Goal: Task Accomplishment & Management: Manage account settings

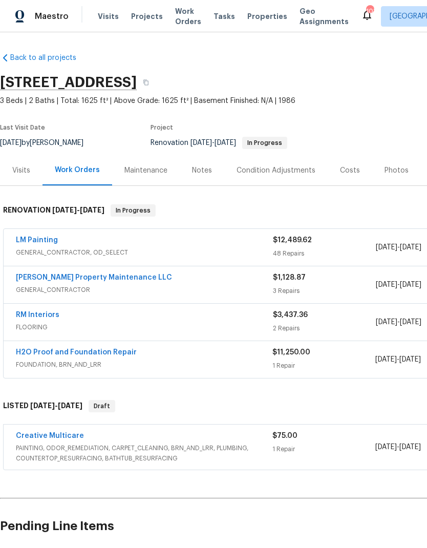
click at [43, 239] on link "LM Painting" at bounding box center [37, 239] width 42 height 7
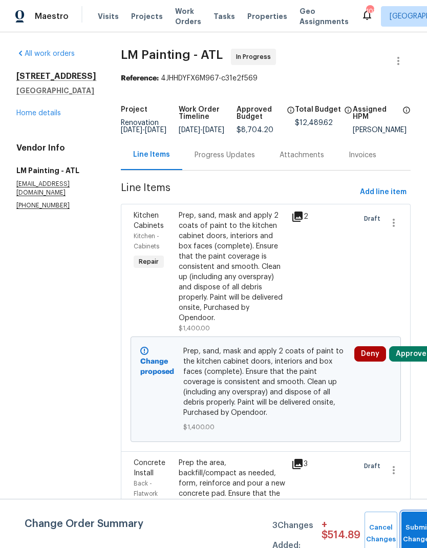
click at [413, 530] on button "Submit Changes" at bounding box center [417, 533] width 33 height 44
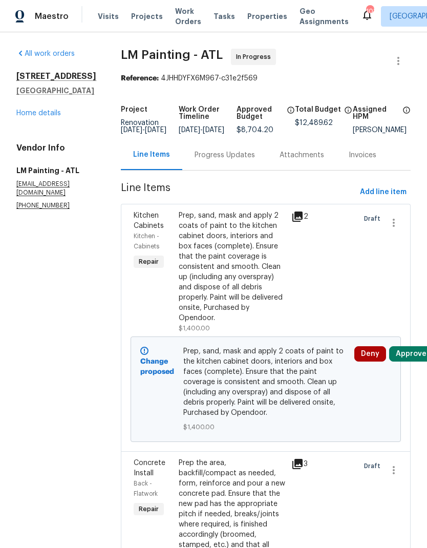
click at [251, 266] on div "Prep, sand, mask and apply 2 coats of paint to the kitchen cabinet doors, inter…" at bounding box center [232, 266] width 106 height 113
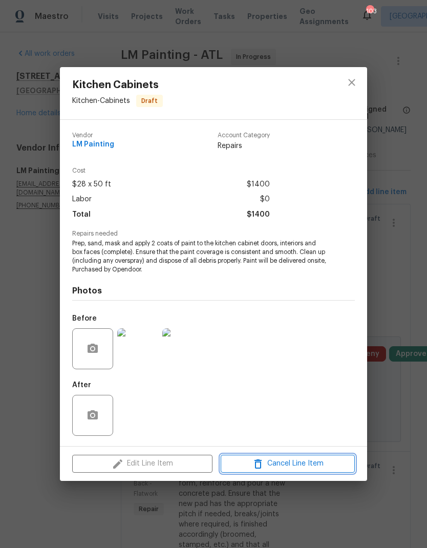
click at [292, 463] on span "Cancel Line Item" at bounding box center [288, 463] width 128 height 13
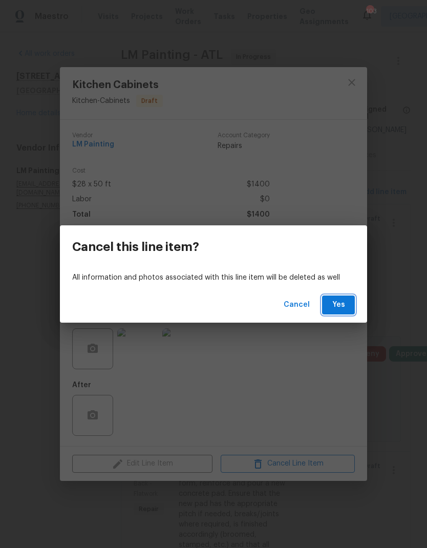
click at [334, 304] on span "Yes" at bounding box center [338, 304] width 16 height 13
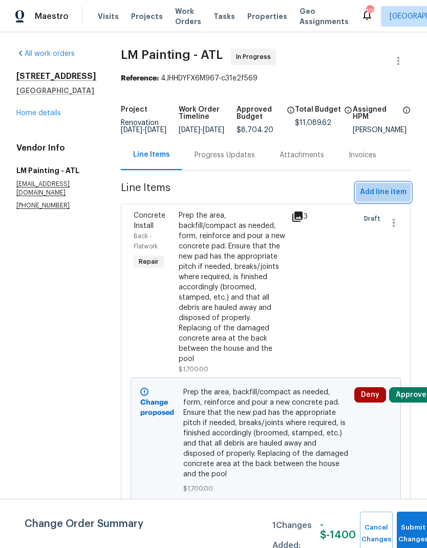
click at [375, 198] on span "Add line item" at bounding box center [383, 192] width 47 height 13
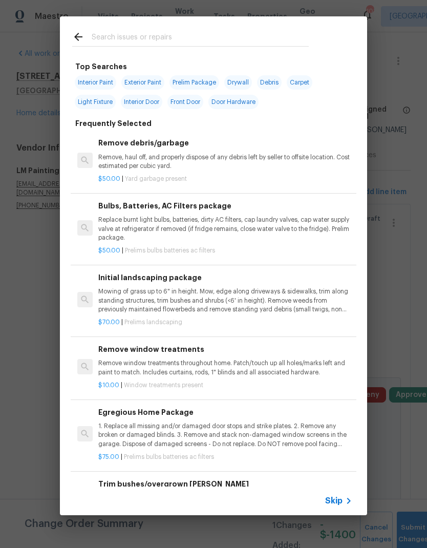
click at [193, 37] on input "text" at bounding box center [200, 38] width 217 height 15
click at [338, 497] on span "Skip" at bounding box center [333, 500] width 17 height 10
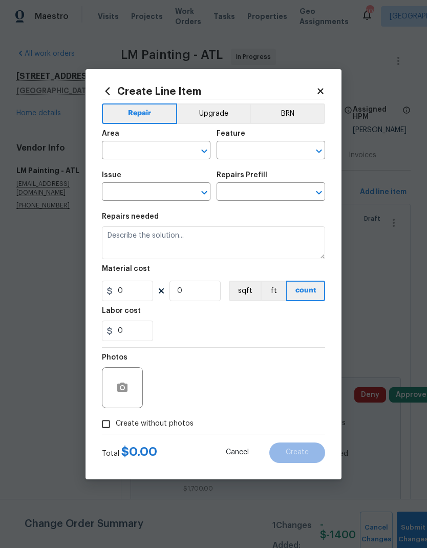
click at [154, 147] on input "text" at bounding box center [142, 151] width 80 height 16
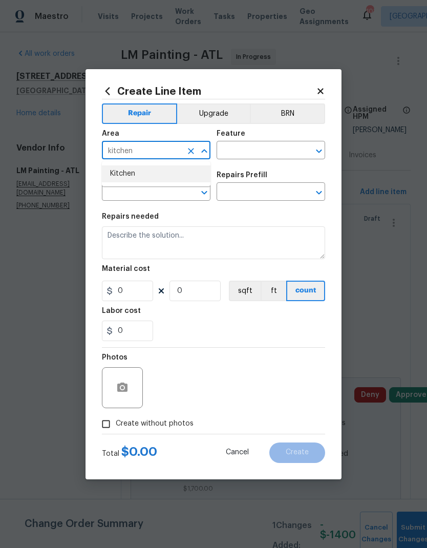
click at [163, 171] on li "Kitchen" at bounding box center [156, 173] width 108 height 17
type input "Kitchen"
click at [214, 112] on button "Upgrade" at bounding box center [213, 113] width 73 height 20
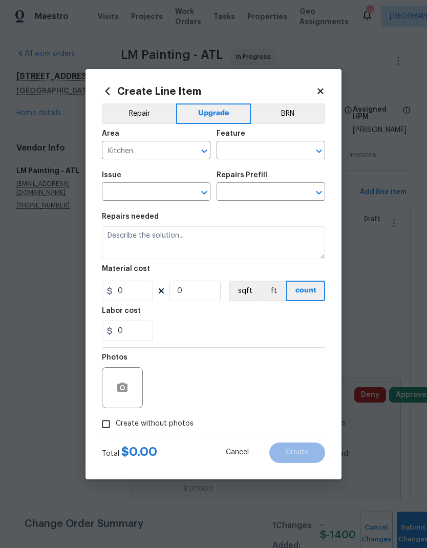
click at [265, 152] on input "text" at bounding box center [256, 151] width 80 height 16
click at [254, 187] on div "Other" at bounding box center [270, 177] width 108 height 25
click at [248, 196] on li "Cabinets" at bounding box center [270, 198] width 108 height 17
type input "Cabinets"
click at [143, 195] on input "text" at bounding box center [142, 193] width 80 height 16
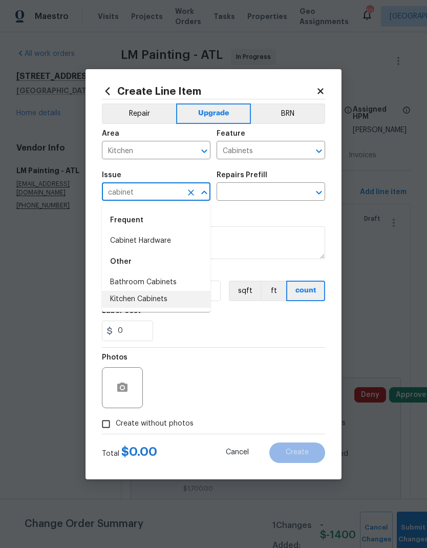
click at [150, 300] on li "Kitchen Cabinets" at bounding box center [156, 299] width 108 height 17
type input "Kitchen Cabinets"
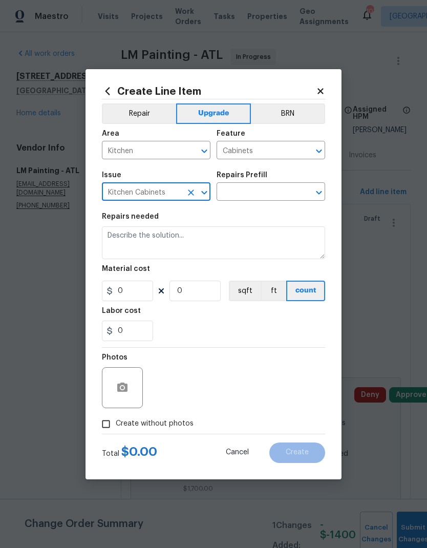
click at [267, 188] on input "text" at bounding box center [256, 193] width 80 height 16
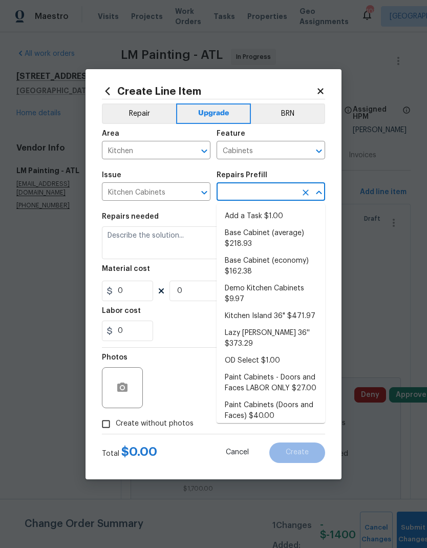
click at [173, 192] on input "Kitchen Cabinets" at bounding box center [142, 193] width 80 height 16
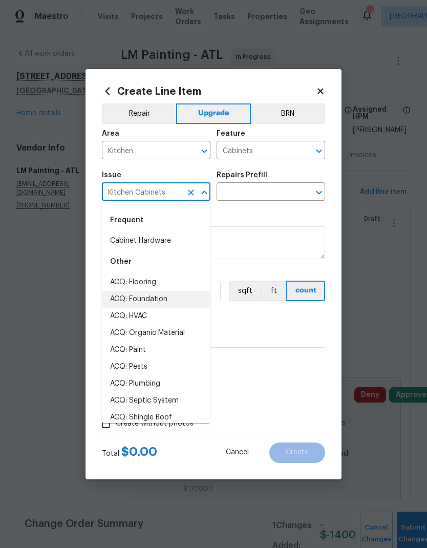
click at [191, 190] on icon "Clear" at bounding box center [191, 192] width 10 height 10
click at [165, 191] on input "text" at bounding box center [142, 193] width 80 height 16
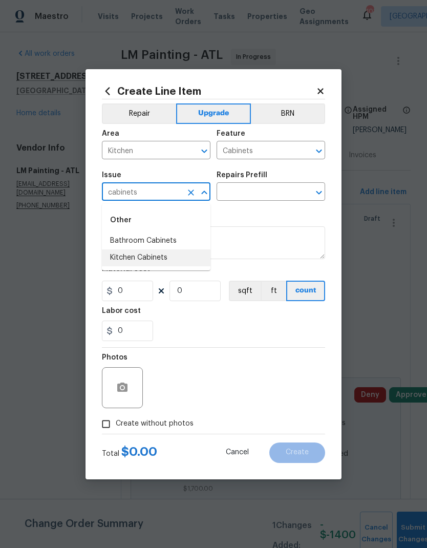
click at [151, 257] on li "Kitchen Cabinets" at bounding box center [156, 257] width 108 height 17
type input "Kitchen Cabinets"
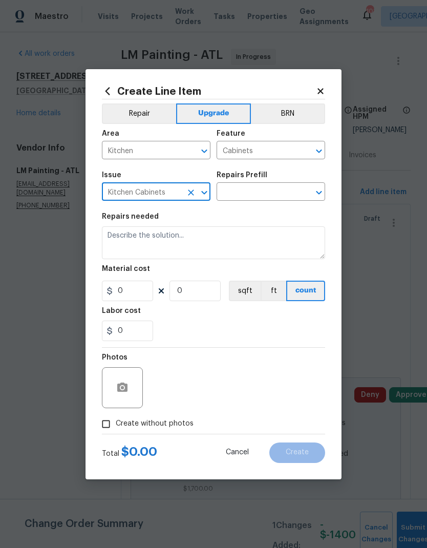
click at [260, 193] on input "text" at bounding box center [256, 193] width 80 height 16
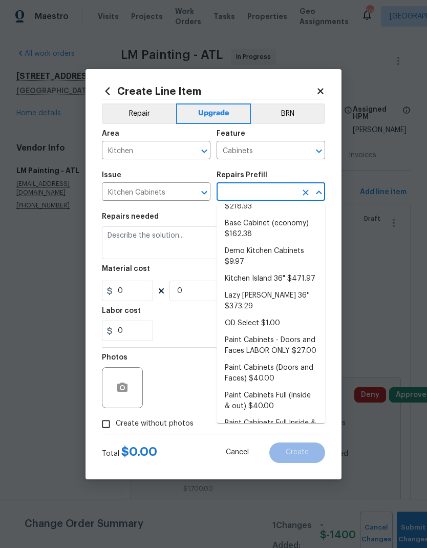
scroll to position [48, 0]
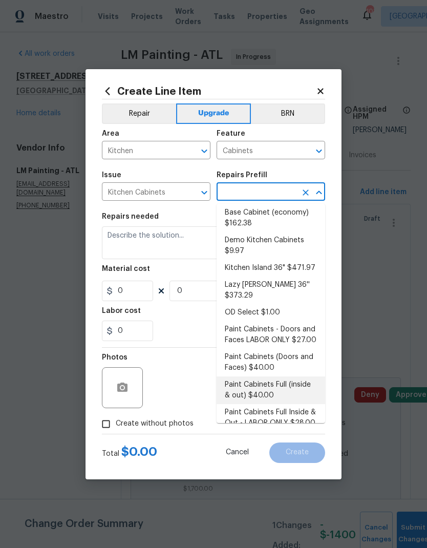
click at [268, 376] on li "Paint Cabinets Full (inside & out) $40.00" at bounding box center [270, 390] width 108 height 28
type input "Paint Cabinets Full (inside & out) $40.00"
type textarea "Prep, sand, mask and apply 2 coats of paint to the kitchen cabinet doors, inter…"
type input "1"
type input "Paint Cabinets Full (inside & out) $40.00"
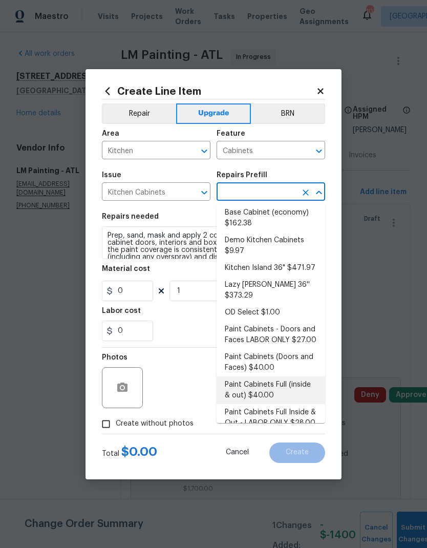
type input "40"
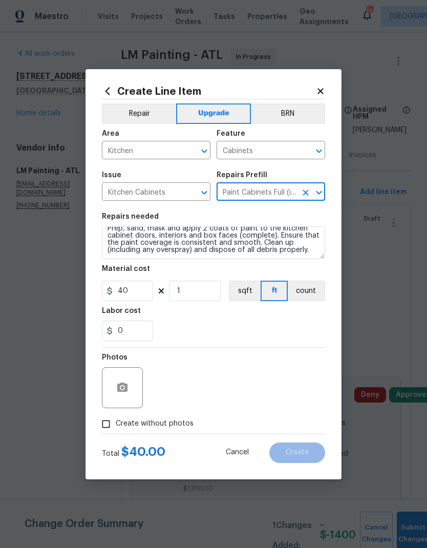
scroll to position [7, 0]
click at [201, 291] on input "1" at bounding box center [194, 290] width 51 height 20
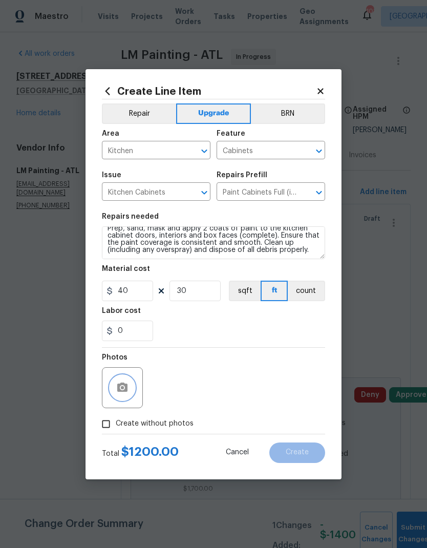
click at [128, 390] on icon "button" at bounding box center [122, 387] width 12 height 12
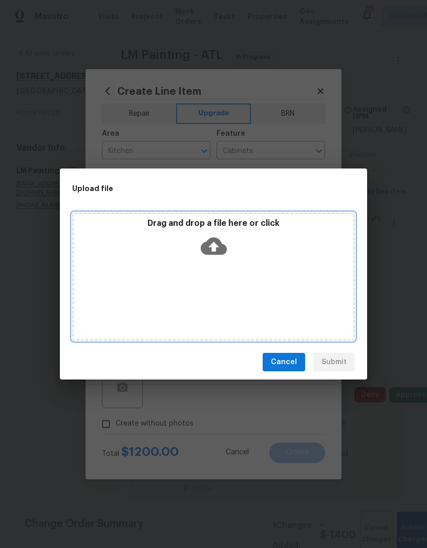
click at [244, 266] on div "Drag and drop a file here or click" at bounding box center [213, 276] width 282 height 128
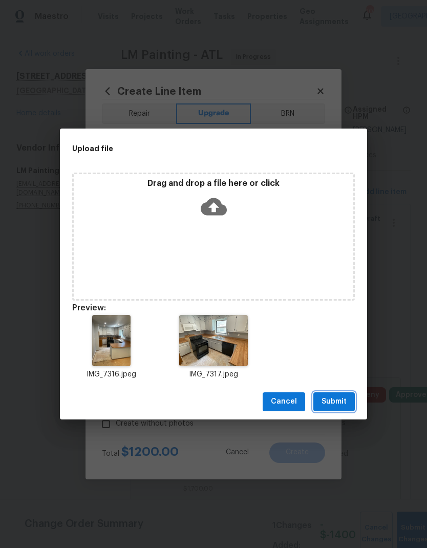
click at [332, 399] on span "Submit" at bounding box center [333, 401] width 25 height 13
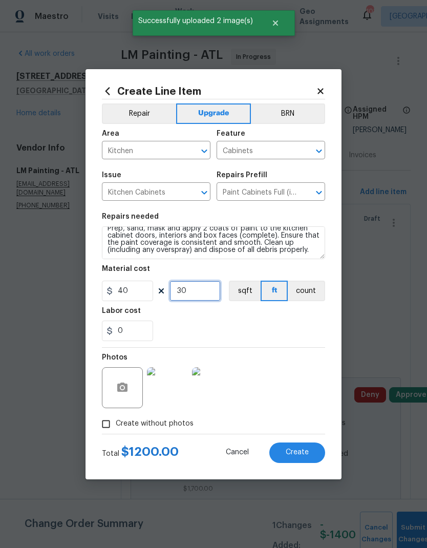
click at [199, 292] on input "30" at bounding box center [194, 290] width 51 height 20
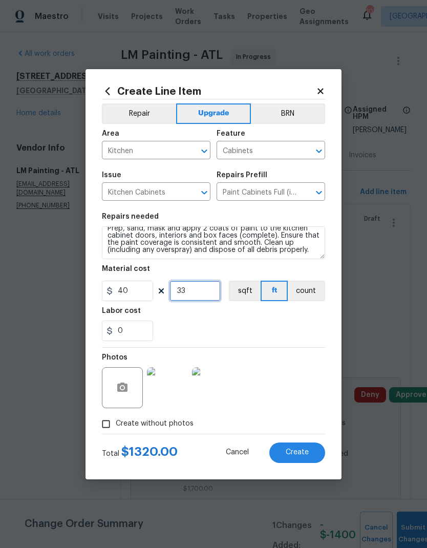
type input "33"
click at [299, 448] on button "Create" at bounding box center [297, 452] width 56 height 20
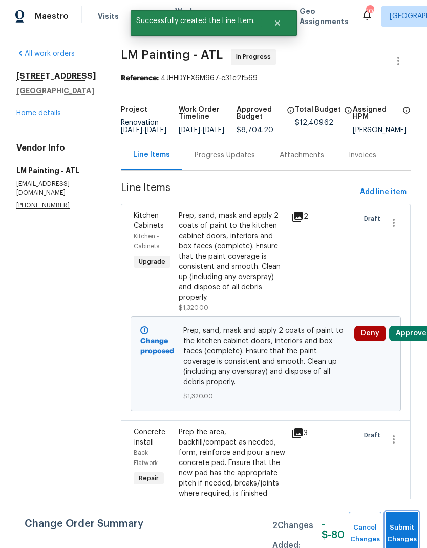
click at [402, 531] on button "Submit Changes" at bounding box center [401, 533] width 33 height 44
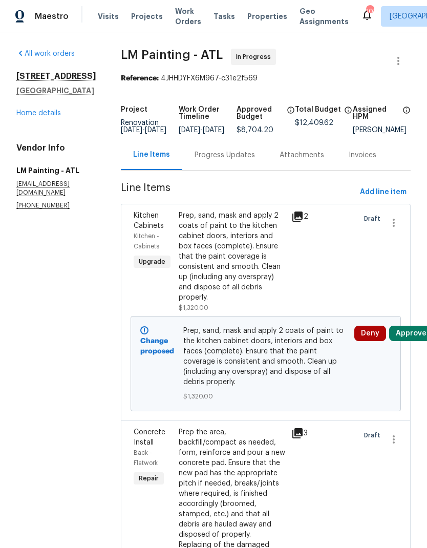
click at [380, 199] on span "Add line item" at bounding box center [383, 192] width 47 height 13
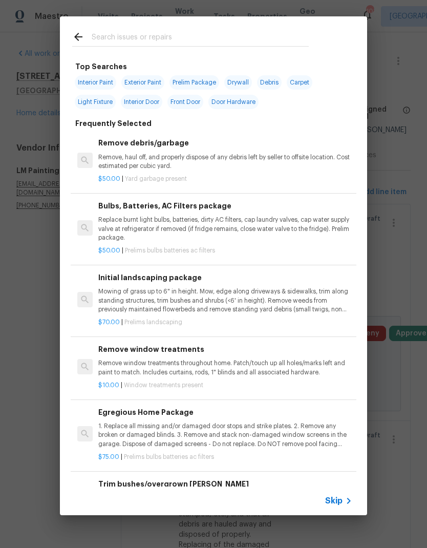
click at [198, 34] on input "text" at bounding box center [200, 38] width 217 height 15
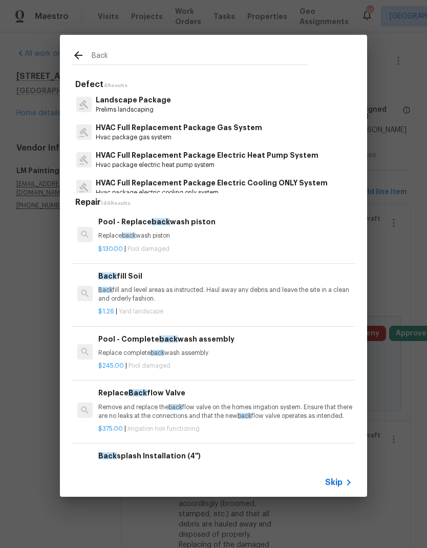
type input "Backs"
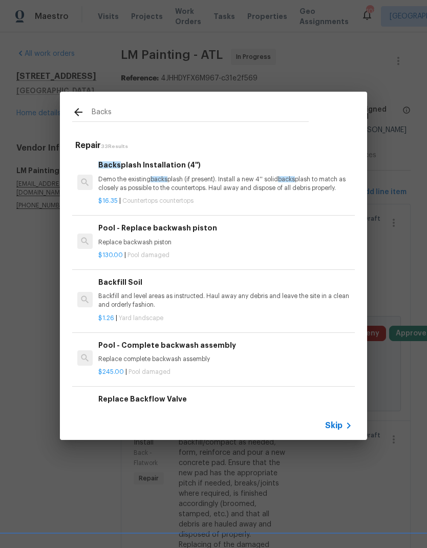
click at [204, 173] on div "Backs plash Installation (4'') Demo the existing backs plash (if present). Inst…" at bounding box center [225, 175] width 254 height 33
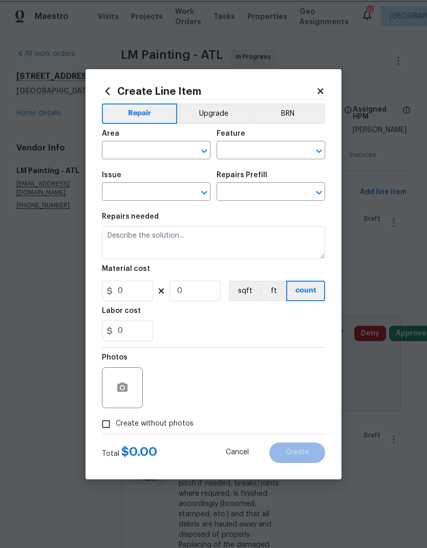
type input "Countertops"
type input "Backsplash Installation (4'') $16.35"
type textarea "Demo the existing backsplash (if present). Install a new 4'' solid backsplash t…"
type input "16.35"
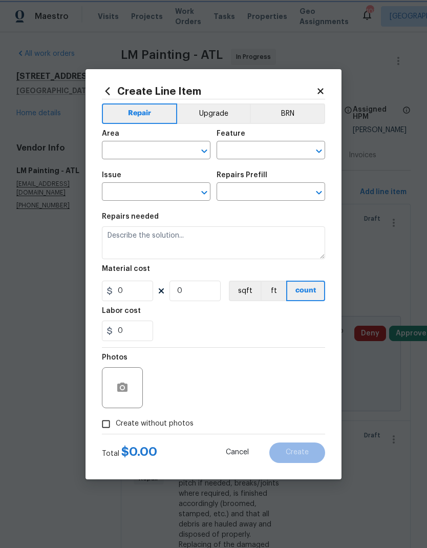
type input "1"
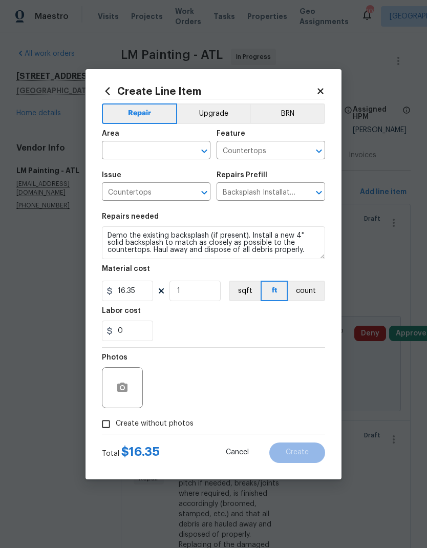
click at [164, 148] on input "text" at bounding box center [142, 151] width 80 height 16
click at [160, 173] on li "Kitchen" at bounding box center [156, 173] width 108 height 17
type input "Kitchen"
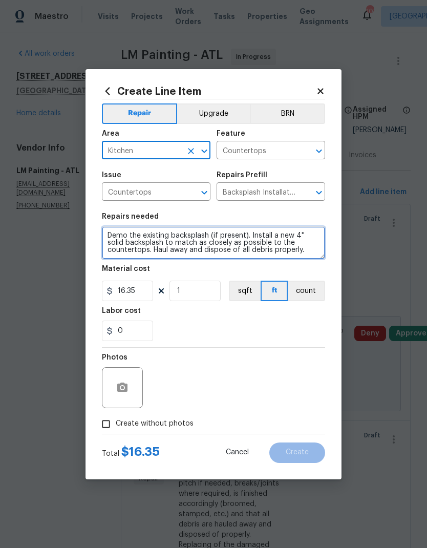
click at [296, 233] on textarea "Demo the existing backsplash (if present). Install a new 4'' solid backsplash t…" at bounding box center [213, 242] width 223 height 33
click at [297, 236] on textarea "Demo the existing backsplash (if present). Install a new 4'' solid backsplash t…" at bounding box center [213, 242] width 223 height 33
click at [296, 236] on textarea "Demo the existing backsplash (if present). Install a new 4'' solid backsplash t…" at bounding box center [213, 242] width 223 height 33
click at [151, 242] on textarea "Demo the existing backsplash (if present). Install a new tile backsplash to mat…" at bounding box center [213, 242] width 223 height 33
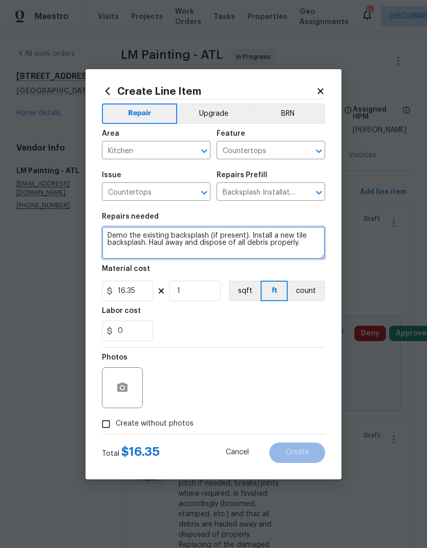
type textarea "Demo the existing backsplash (if present). Install a new tile backsplash. Haul …"
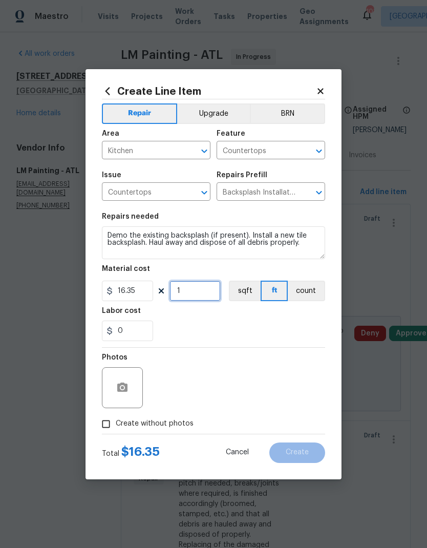
click at [199, 292] on input "1" at bounding box center [194, 290] width 51 height 20
click at [214, 112] on button "Upgrade" at bounding box center [213, 113] width 73 height 20
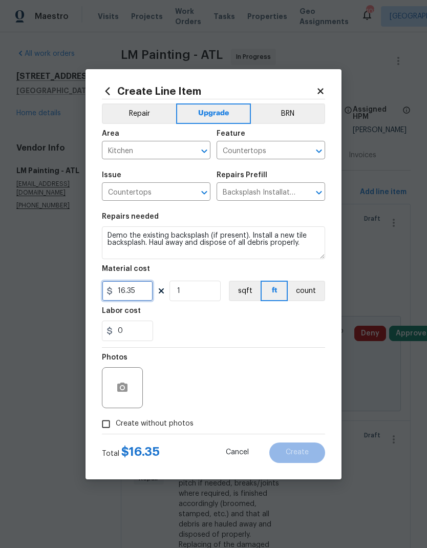
click at [141, 289] on input "16.35" at bounding box center [127, 290] width 51 height 20
type input "700"
click at [127, 388] on icon "button" at bounding box center [122, 386] width 10 height 9
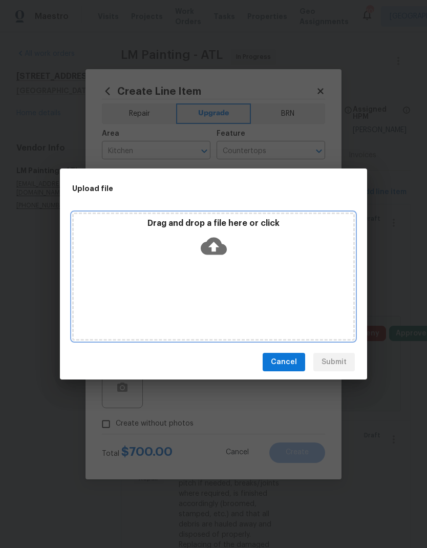
click at [264, 260] on div "Drag and drop a file here or click" at bounding box center [213, 240] width 279 height 44
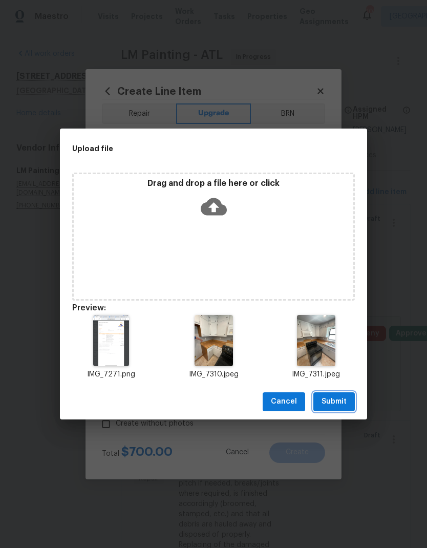
click at [332, 402] on span "Submit" at bounding box center [333, 401] width 25 height 13
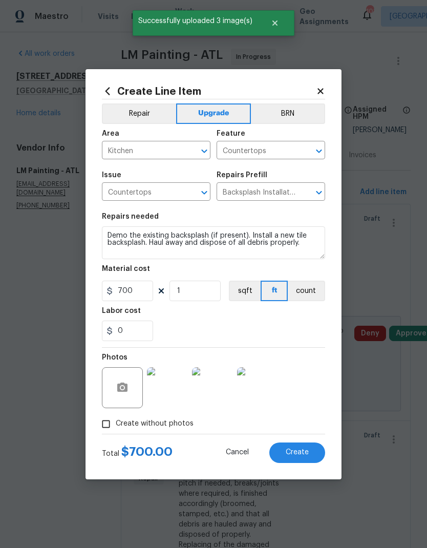
click at [306, 451] on span "Create" at bounding box center [297, 452] width 23 height 8
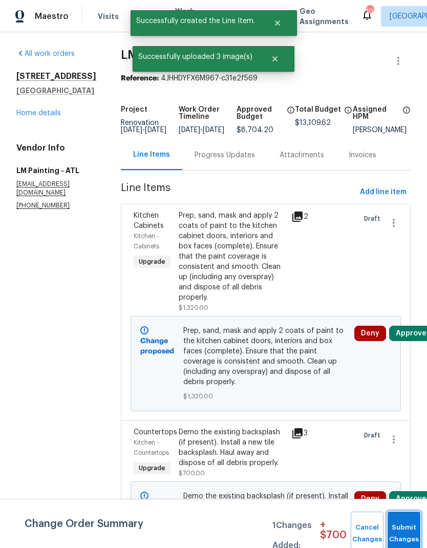
click at [402, 530] on button "Submit Changes" at bounding box center [403, 533] width 33 height 44
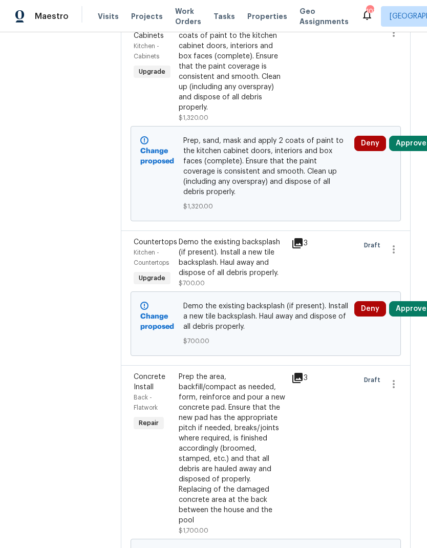
scroll to position [190, 0]
click at [302, 248] on icon at bounding box center [297, 243] width 10 height 10
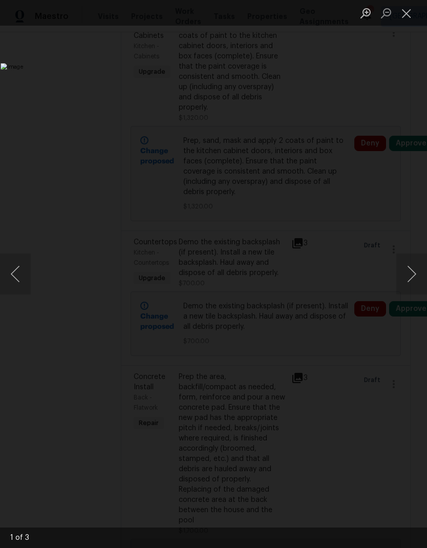
click at [410, 270] on button "Next image" at bounding box center [411, 273] width 31 height 41
click at [408, 272] on button "Next image" at bounding box center [411, 273] width 31 height 41
click at [403, 9] on button "Close lightbox" at bounding box center [406, 13] width 20 height 18
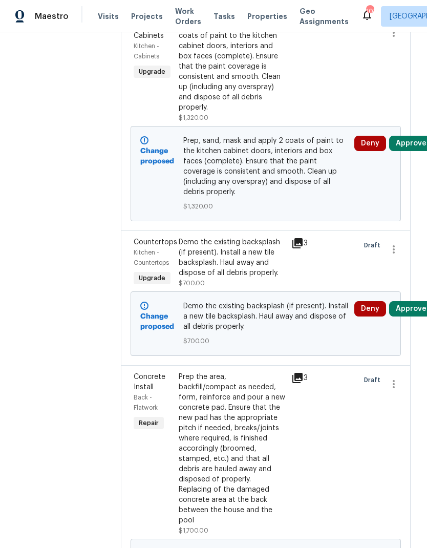
click at [260, 278] on div "Demo the existing backsplash (if present). Install a new tile backsplash. Haul …" at bounding box center [232, 257] width 106 height 41
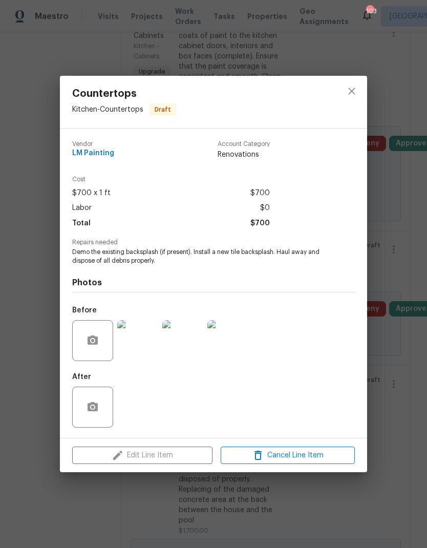
click at [240, 327] on img at bounding box center [227, 340] width 41 height 41
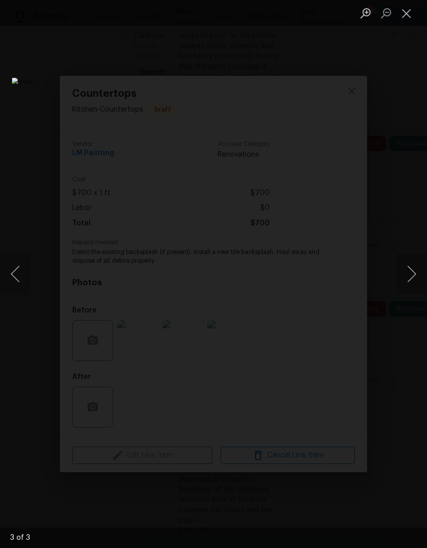
click at [410, 13] on button "Close lightbox" at bounding box center [406, 13] width 20 height 18
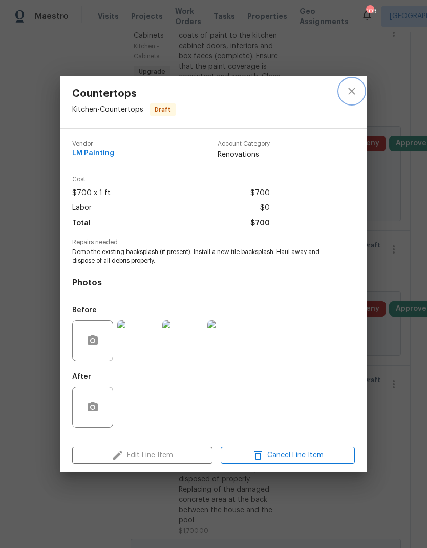
click at [351, 85] on icon "close" at bounding box center [351, 91] width 12 height 12
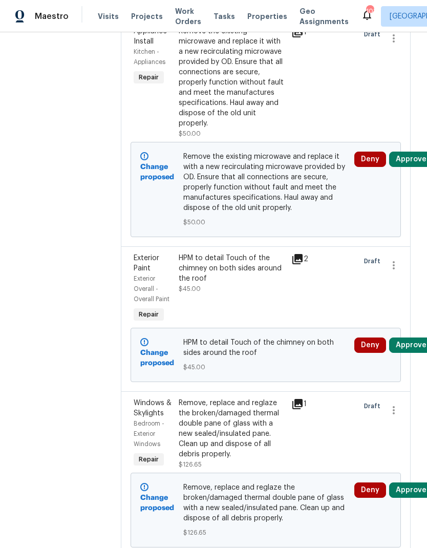
scroll to position [1091, 0]
click at [285, 128] on div "Remove the existing microwave and replace it with a new recirculating microwave…" at bounding box center [232, 77] width 106 height 102
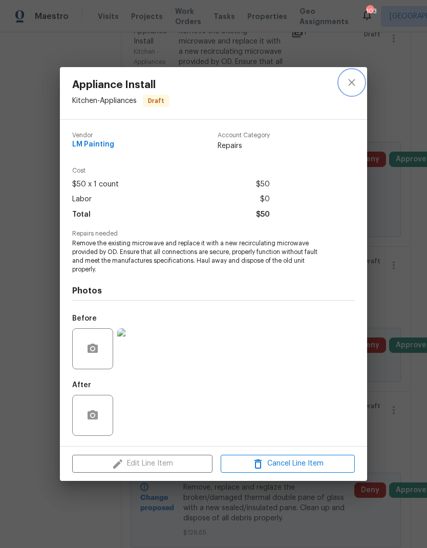
click at [357, 80] on icon "close" at bounding box center [351, 82] width 12 height 12
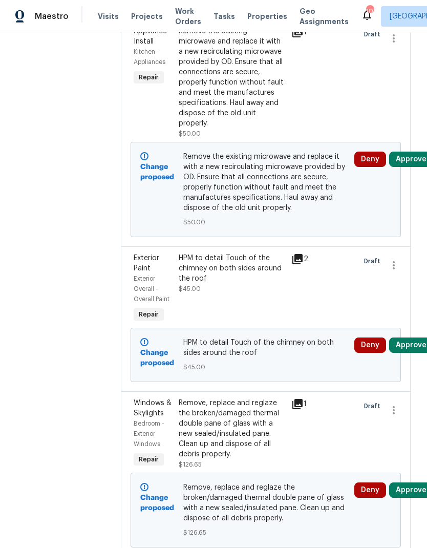
click at [413, 167] on button "Approve" at bounding box center [411, 158] width 44 height 15
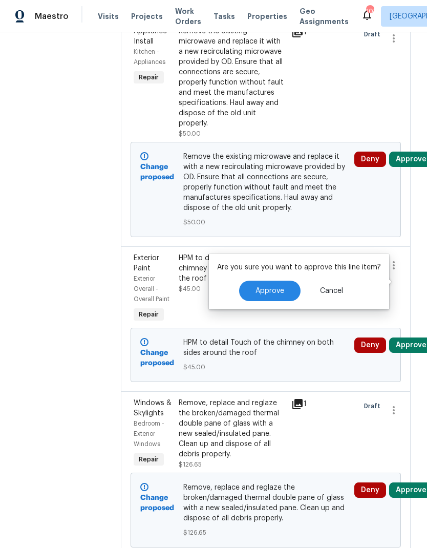
click at [286, 292] on button "Approve" at bounding box center [269, 290] width 61 height 20
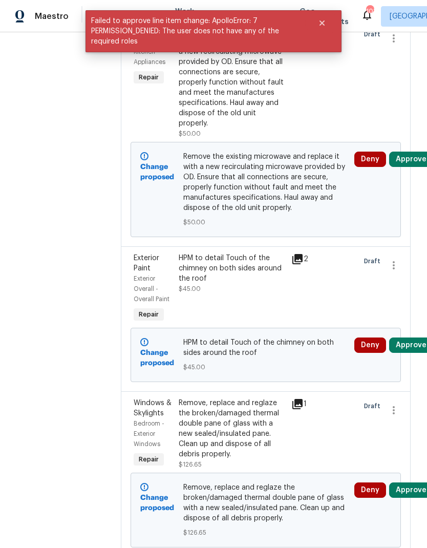
click at [285, 128] on div "Remove the existing microwave and replace it with a new recirculating microwave…" at bounding box center [232, 77] width 106 height 102
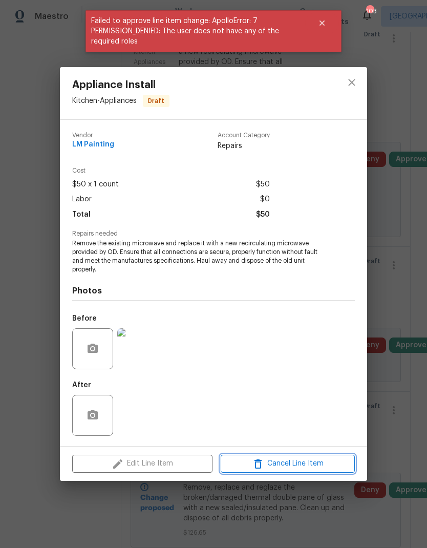
click at [308, 472] on button "Cancel Line Item" at bounding box center [288, 463] width 134 height 18
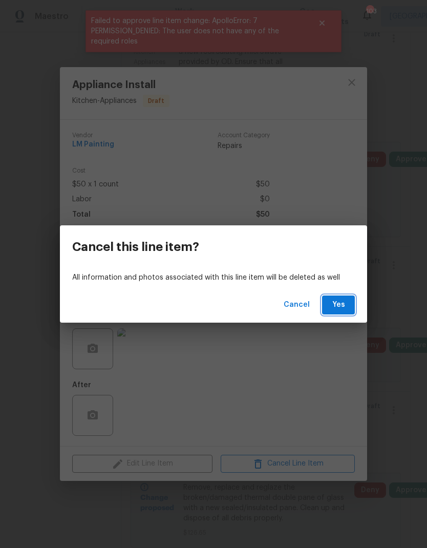
click at [339, 305] on span "Yes" at bounding box center [338, 304] width 16 height 13
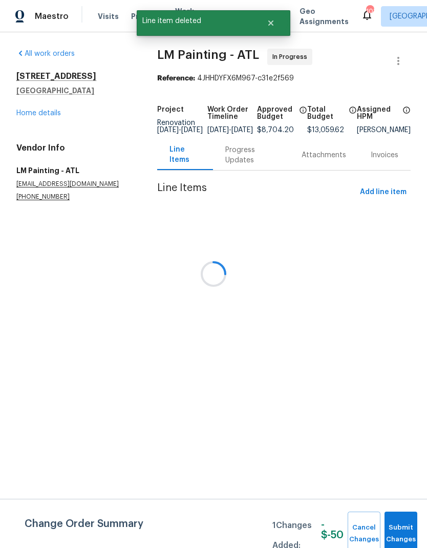
scroll to position [0, 0]
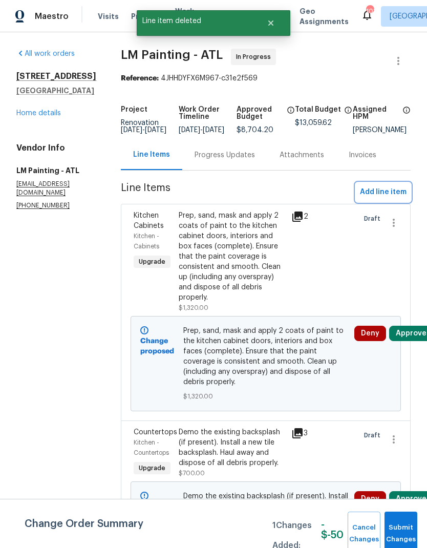
click at [378, 193] on span "Add line item" at bounding box center [383, 192] width 47 height 13
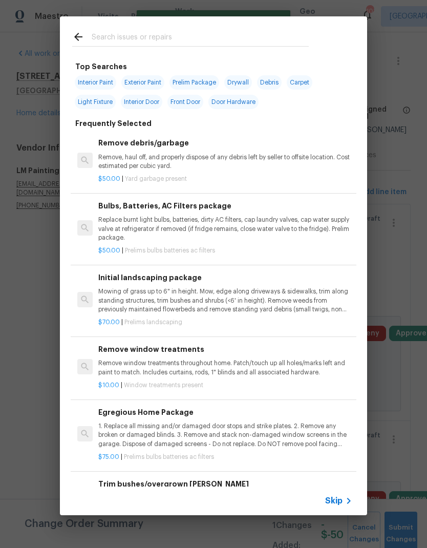
click at [228, 36] on input "text" at bounding box center [200, 38] width 217 height 15
click at [339, 495] on span "Skip" at bounding box center [333, 500] width 17 height 10
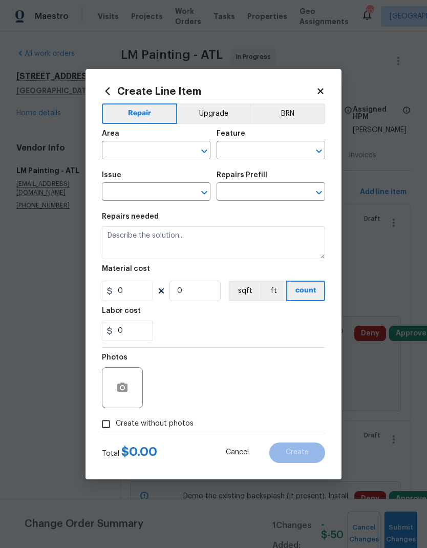
click at [210, 107] on button "Upgrade" at bounding box center [213, 113] width 73 height 20
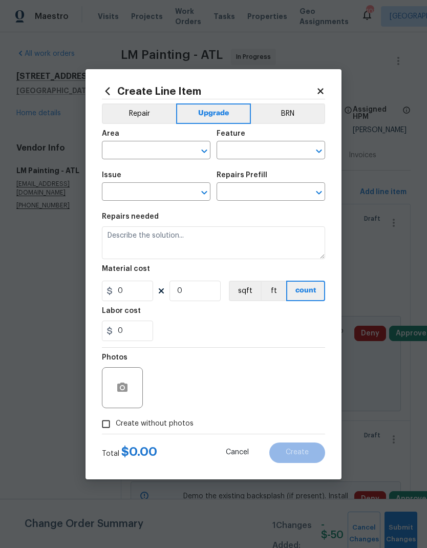
click at [147, 148] on input "text" at bounding box center [142, 151] width 80 height 16
type input "appliance"
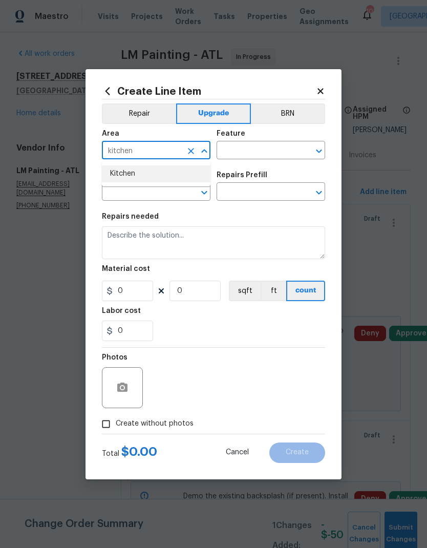
click at [163, 174] on li "Kitchen" at bounding box center [156, 173] width 108 height 17
type input "Kitchen"
click at [242, 146] on input "text" at bounding box center [256, 151] width 80 height 16
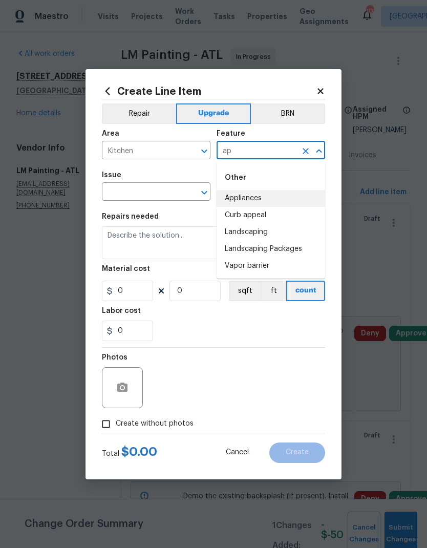
click at [259, 200] on li "Appliances" at bounding box center [270, 198] width 108 height 17
type input "Appliances"
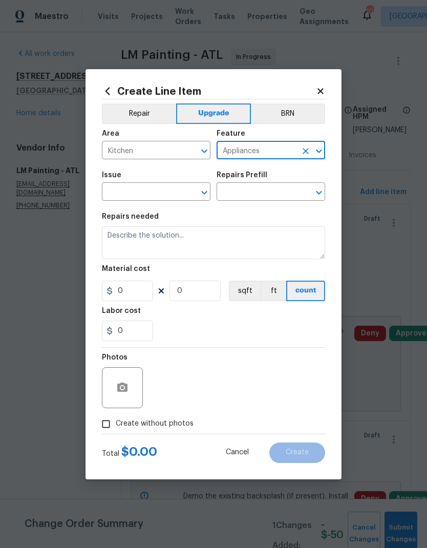
click at [160, 188] on input "text" at bounding box center [142, 193] width 80 height 16
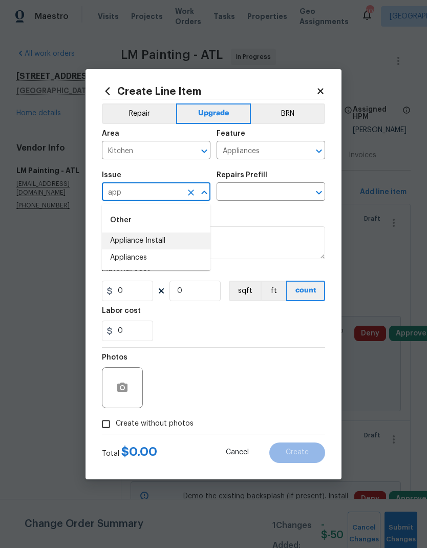
click at [163, 239] on li "Appliance Install" at bounding box center [156, 240] width 108 height 17
type input "Appliance Install"
click at [269, 193] on input "text" at bounding box center [256, 193] width 80 height 16
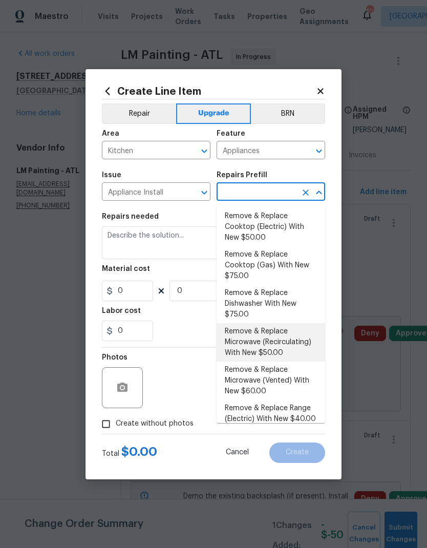
click at [273, 339] on li "Remove & Replace Microwave (Recirculating) With New $50.00" at bounding box center [270, 342] width 108 height 38
type input "Remove & Replace Microwave (Recirculating) With New $50.00"
type textarea "Remove the existing microwave and replace it with a new recirculating microwave…"
type input "1"
type input "Remove & Replace Microwave (Recirculating) With New $50.00"
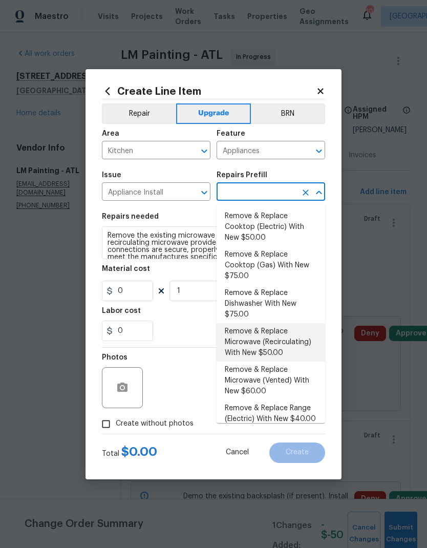
type input "50"
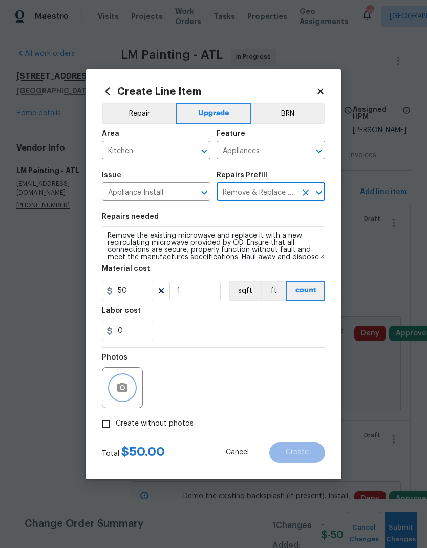
click at [122, 388] on circle "button" at bounding box center [122, 386] width 3 height 3
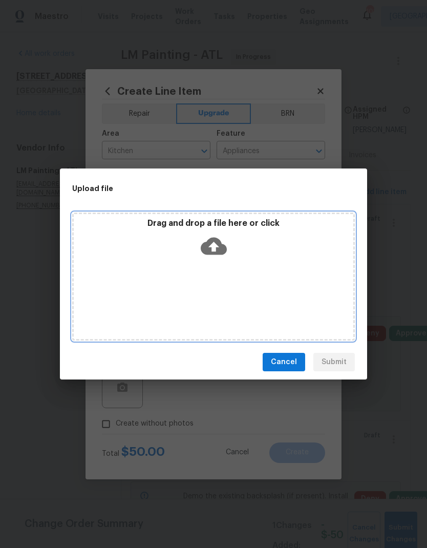
click at [268, 262] on div "Drag and drop a file here or click" at bounding box center [213, 276] width 282 height 128
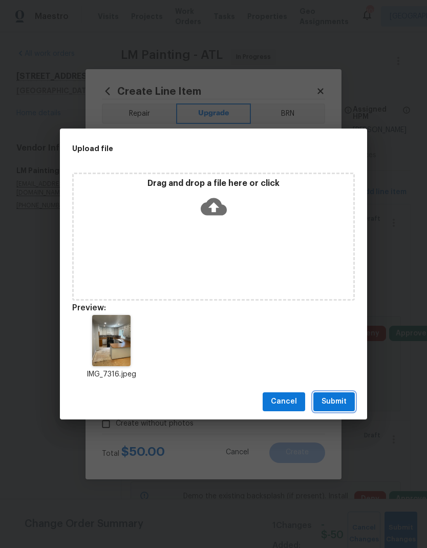
click at [335, 401] on span "Submit" at bounding box center [333, 401] width 25 height 13
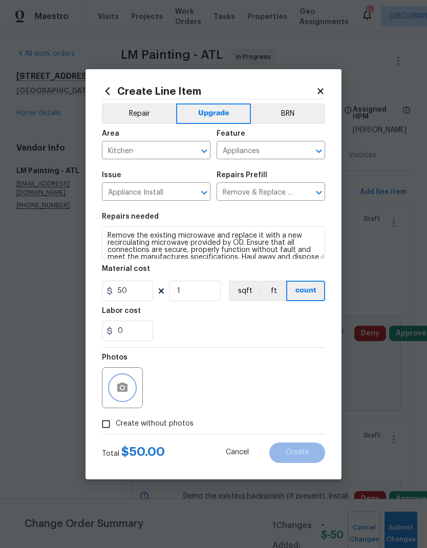
click at [129, 384] on button "button" at bounding box center [122, 387] width 25 height 25
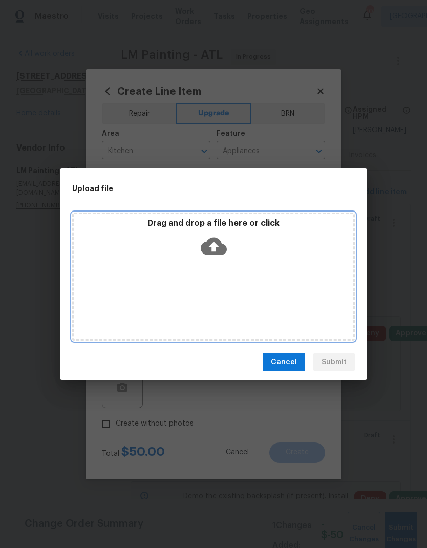
click at [274, 267] on div "Drag and drop a file here or click" at bounding box center [213, 276] width 282 height 128
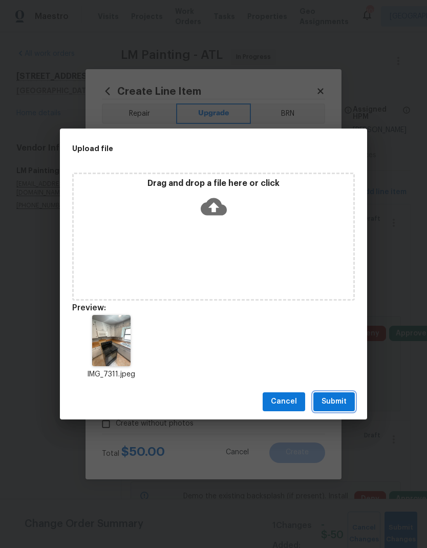
click at [336, 403] on span "Submit" at bounding box center [333, 401] width 25 height 13
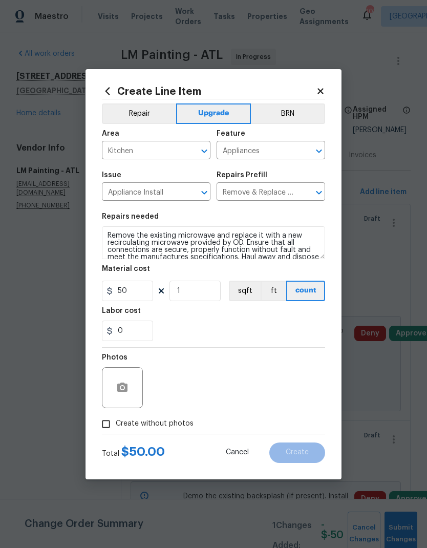
click at [162, 427] on span "Create without photos" at bounding box center [155, 423] width 78 height 11
click at [116, 427] on input "Create without photos" at bounding box center [105, 423] width 19 height 19
checkbox input "true"
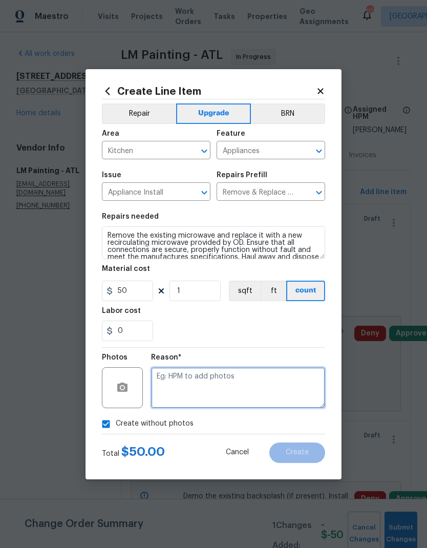
click at [237, 390] on textarea at bounding box center [238, 387] width 174 height 41
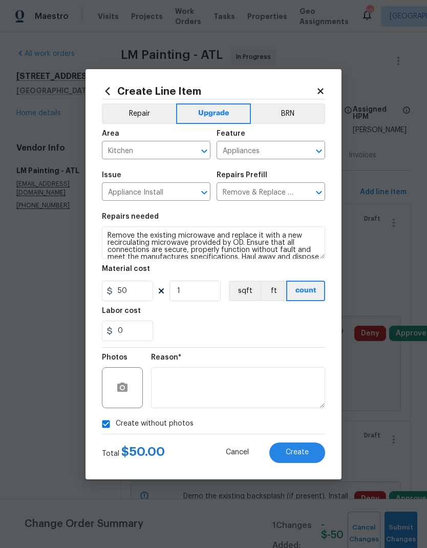
click at [300, 452] on span "Create" at bounding box center [297, 452] width 23 height 8
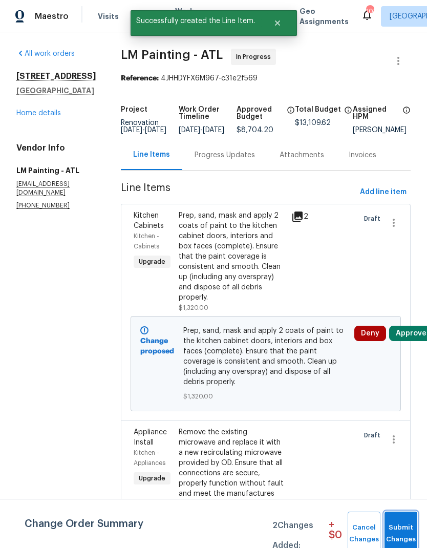
click at [402, 532] on span "Submit Changes" at bounding box center [400, 533] width 23 height 24
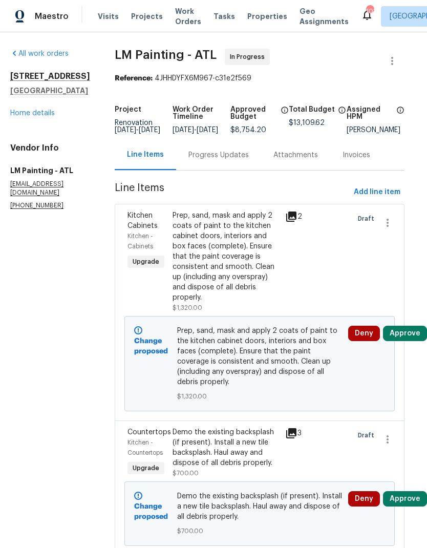
scroll to position [0, 9]
click at [43, 110] on link "Home details" at bounding box center [32, 113] width 45 height 7
